Goal: Information Seeking & Learning: Learn about a topic

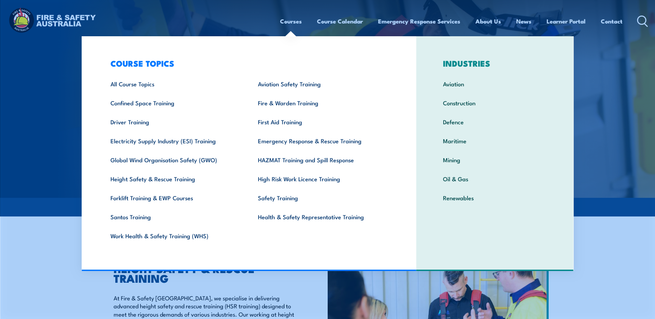
click at [295, 24] on link "Courses" at bounding box center [291, 21] width 22 height 18
click at [139, 88] on link "All Course Topics" at bounding box center [173, 83] width 147 height 19
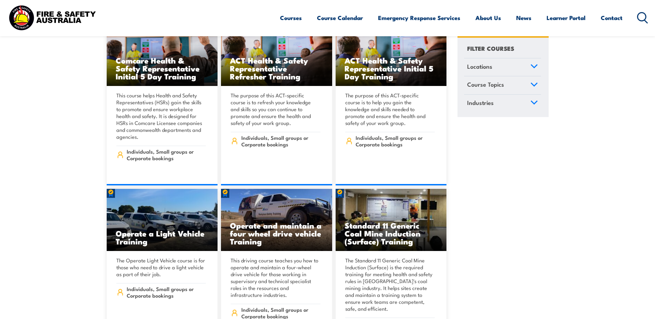
scroll to position [3278, 0]
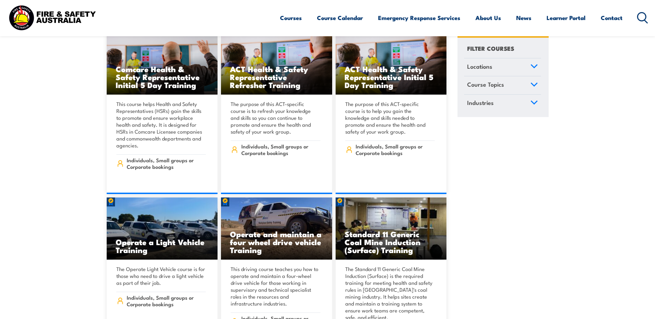
click at [534, 61] on link "Locations" at bounding box center [502, 67] width 77 height 18
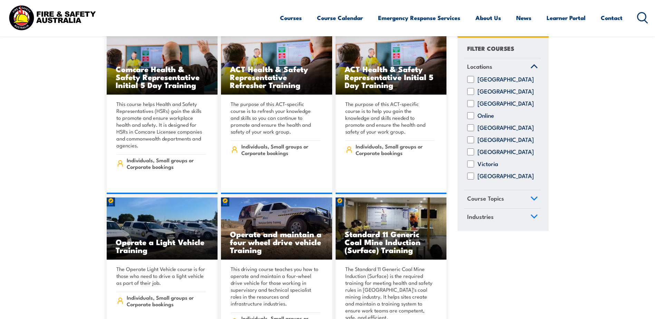
click at [471, 131] on input "[GEOGRAPHIC_DATA]" at bounding box center [470, 128] width 7 height 7
checkbox input "true"
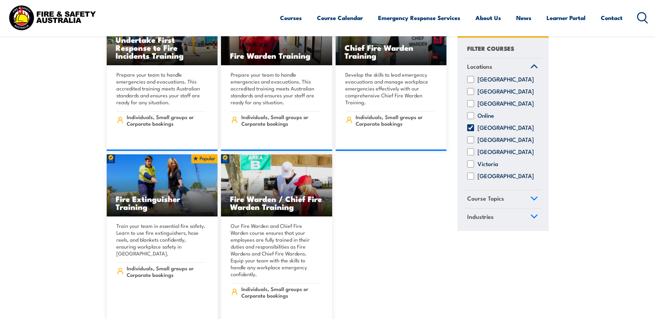
scroll to position [6660, 0]
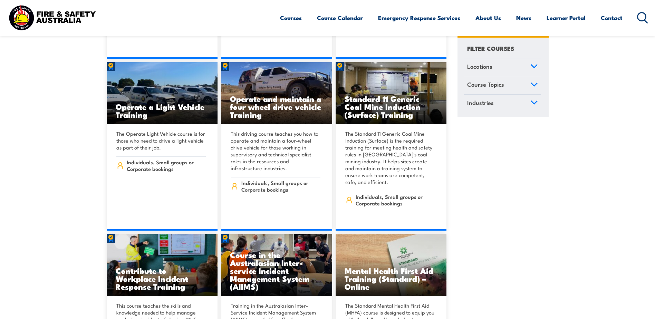
scroll to position [3416, 0]
